Goal: Information Seeking & Learning: Find specific page/section

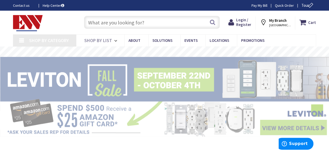
type input "[GEOGRAPHIC_DATA], [GEOGRAPHIC_DATA]"
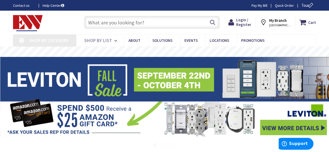
click at [102, 25] on input "text" at bounding box center [152, 22] width 136 height 13
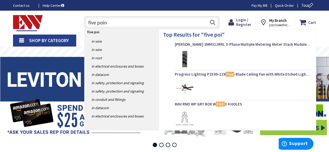
type input "five point"
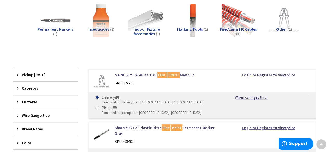
scroll to position [80, 0]
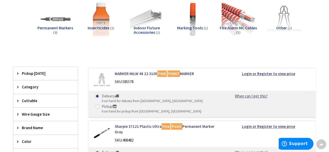
click at [282, 16] on img at bounding box center [283, 19] width 37 height 37
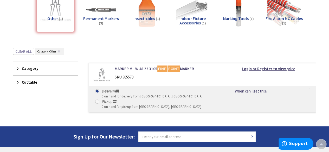
scroll to position [88, 0]
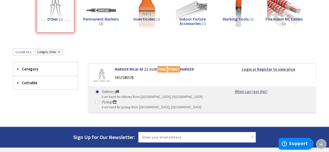
click at [46, 9] on div "Other (1)" at bounding box center [55, 12] width 37 height 42
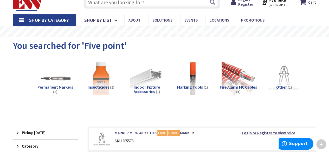
scroll to position [0, 0]
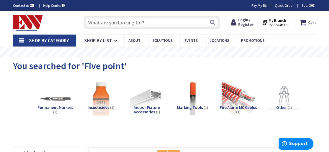
click at [115, 23] on input "text" at bounding box center [152, 22] width 136 height 13
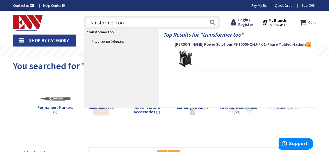
type input "transformer tool"
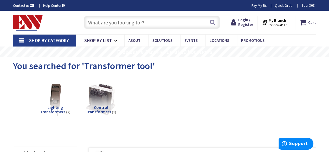
click at [109, 24] on input "text" at bounding box center [152, 22] width 136 height 13
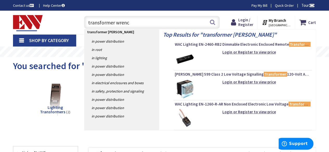
type input "transformer wrench"
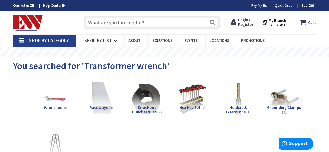
click at [151, 22] on input "text" at bounding box center [152, 22] width 136 height 13
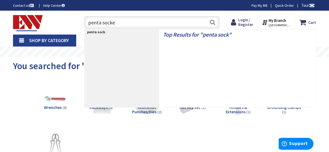
type input "penta socket"
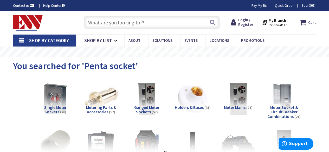
click at [117, 23] on input "text" at bounding box center [152, 22] width 136 height 13
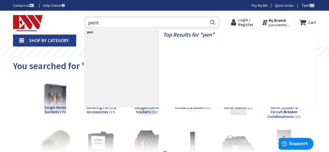
type input "penta"
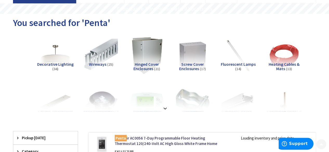
scroll to position [52, 0]
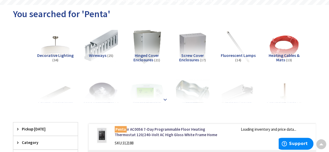
click at [164, 98] on strong at bounding box center [165, 100] width 6 height 6
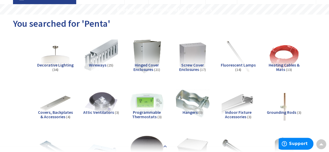
scroll to position [0, 0]
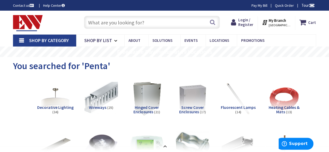
click at [98, 27] on input "text" at bounding box center [152, 22] width 136 height 13
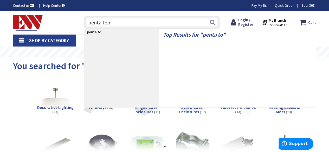
type input "penta tool"
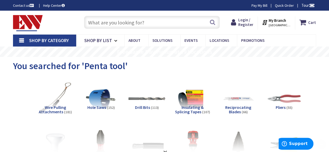
scroll to position [59, 0]
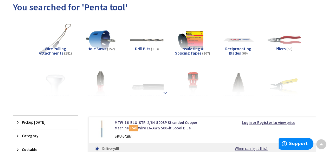
click at [164, 92] on strong at bounding box center [165, 93] width 6 height 6
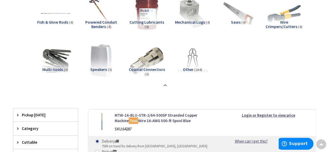
scroll to position [795, 0]
